Goal: Obtain resource: Obtain resource

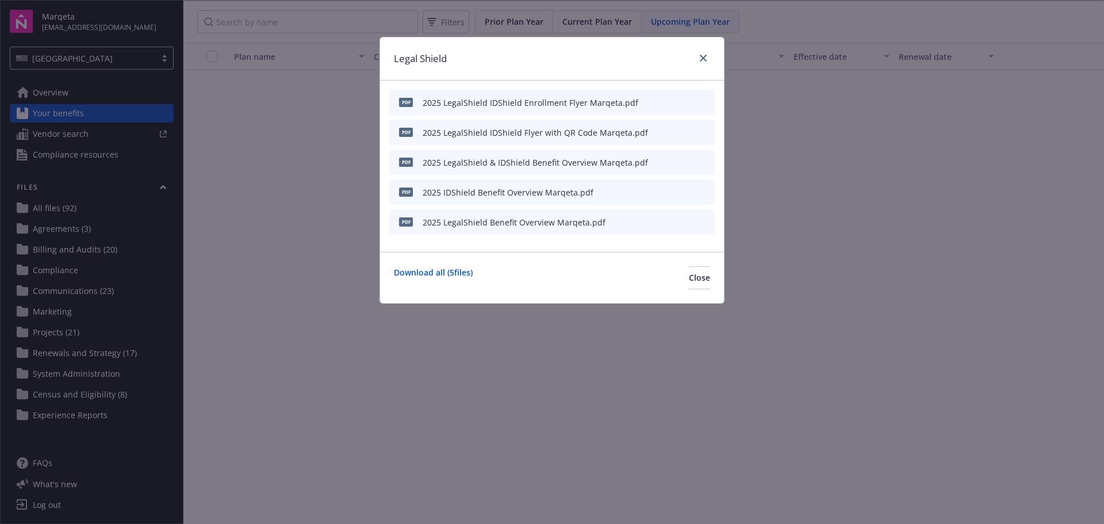
scroll to position [1202, 0]
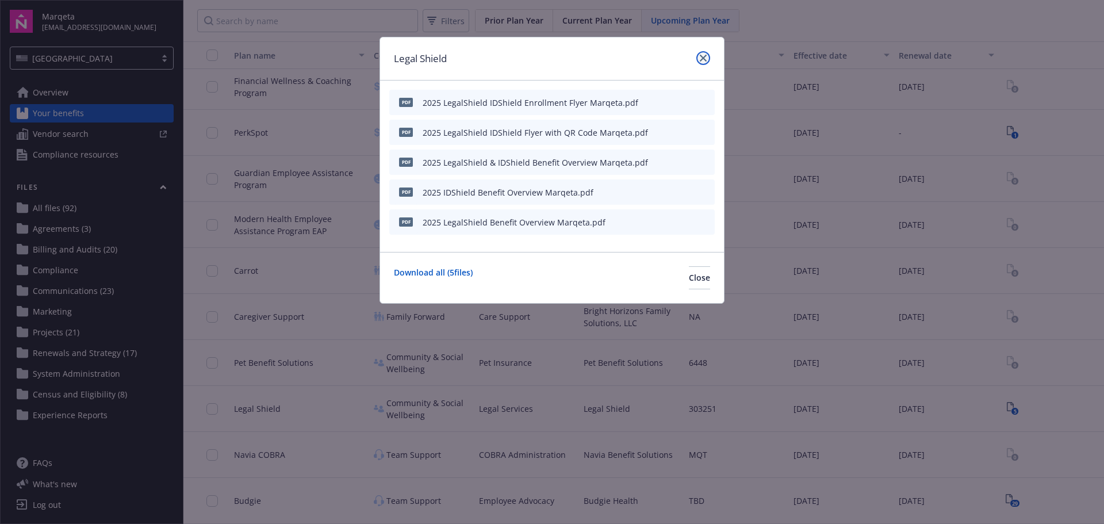
click at [703, 56] on icon "close" at bounding box center [703, 58] width 7 height 7
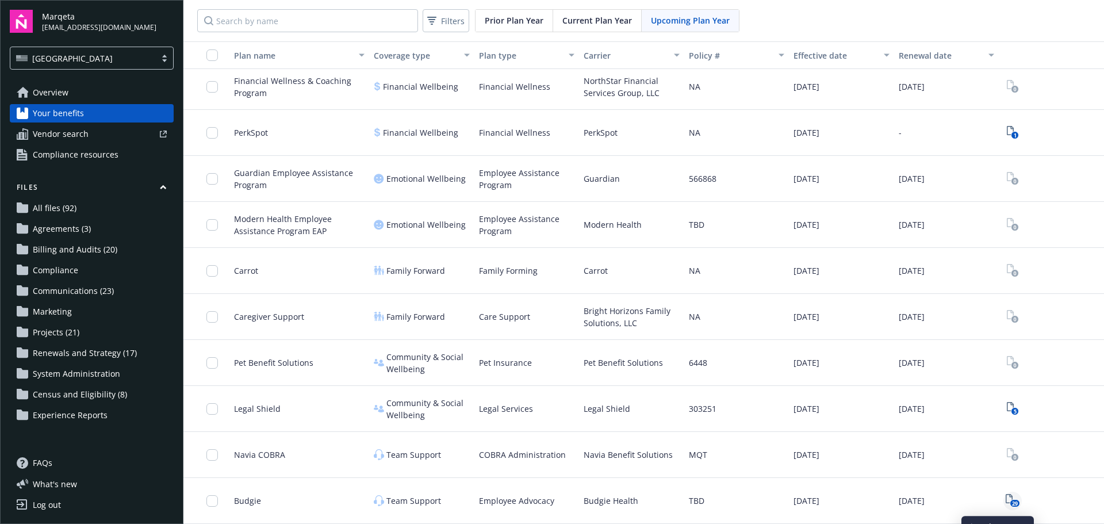
click at [1006, 498] on icon "29" at bounding box center [1013, 500] width 14 height 13
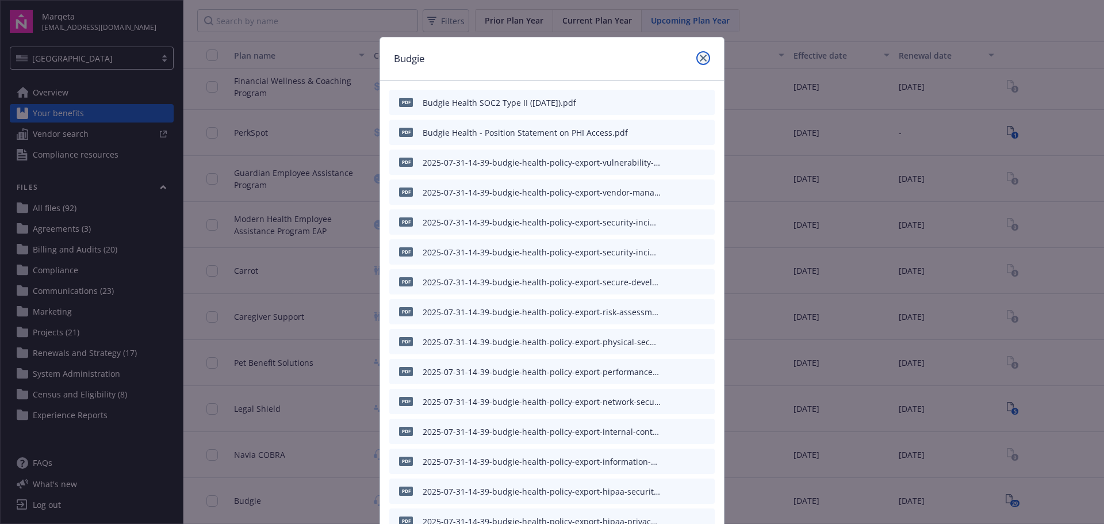
click at [701, 63] on link "close" at bounding box center [704, 58] width 14 height 14
